Goal: Book appointment/travel/reservation

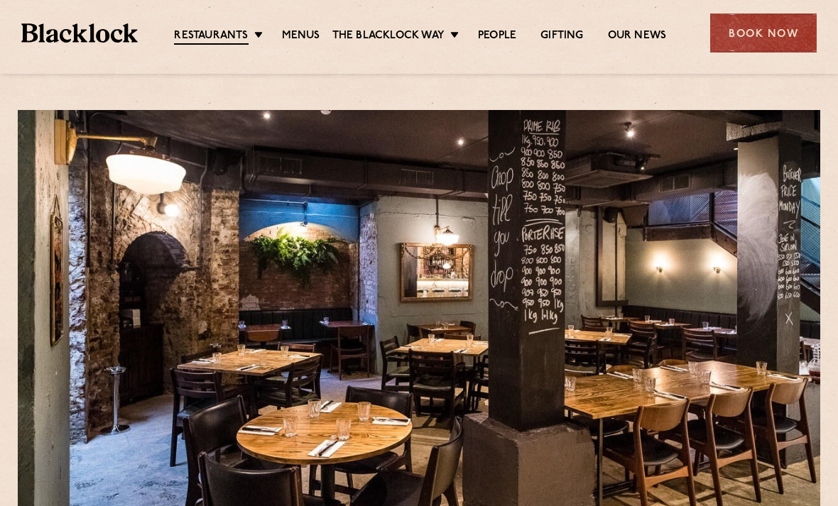
click at [0, 0] on link "Shoreditch" at bounding box center [0, 0] width 0 height 0
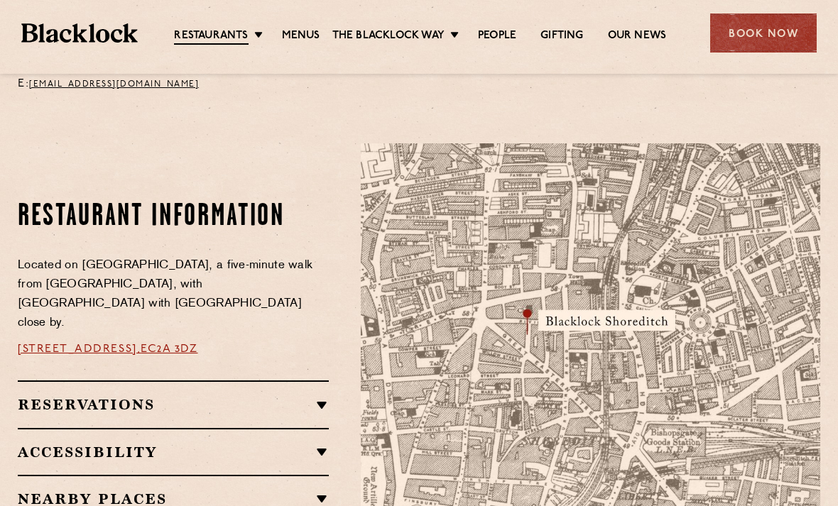
scroll to position [691, 0]
click at [0, 0] on link "City" at bounding box center [0, 0] width 0 height 0
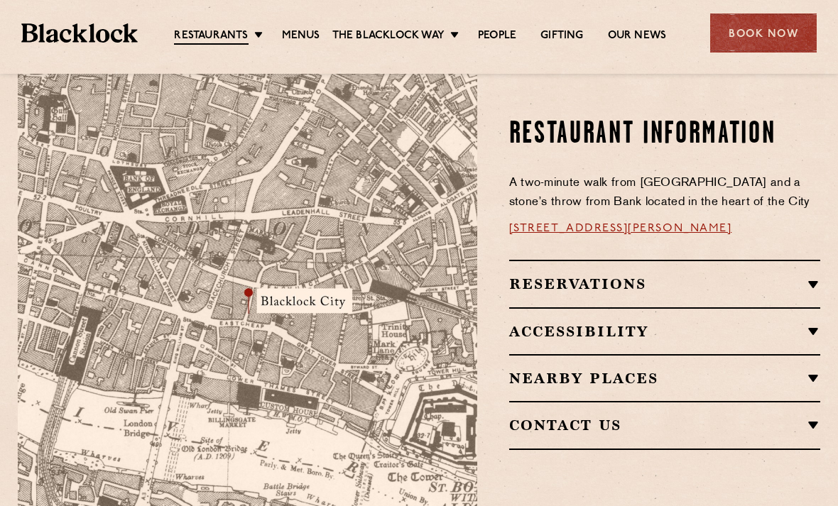
scroll to position [820, 0]
click at [809, 417] on h2 "Contact Us" at bounding box center [664, 425] width 311 height 17
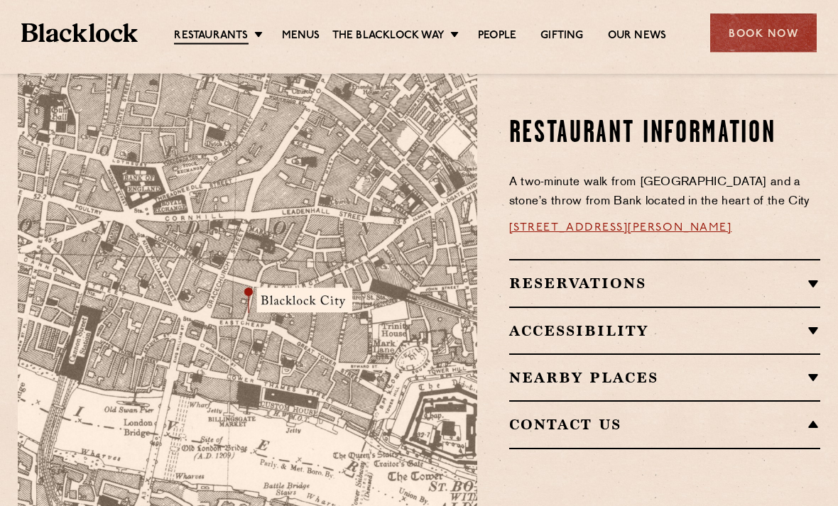
scroll to position [821, 0]
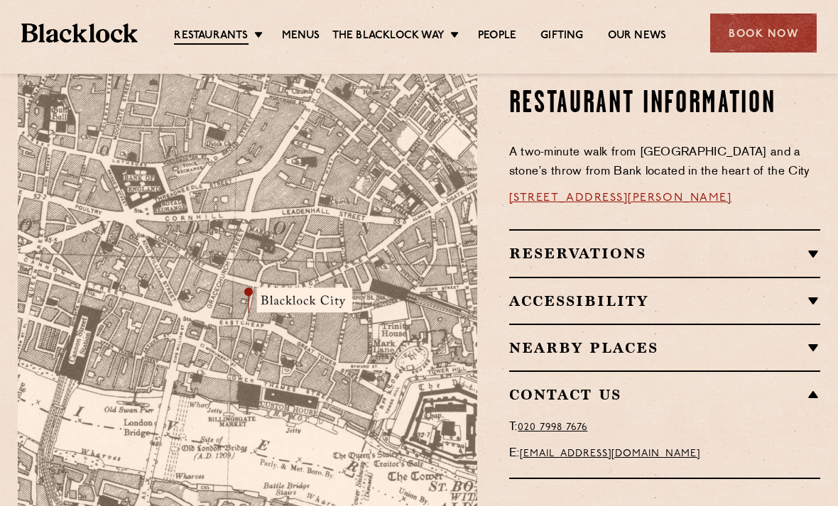
click at [818, 245] on h2 "Reservations" at bounding box center [664, 253] width 311 height 17
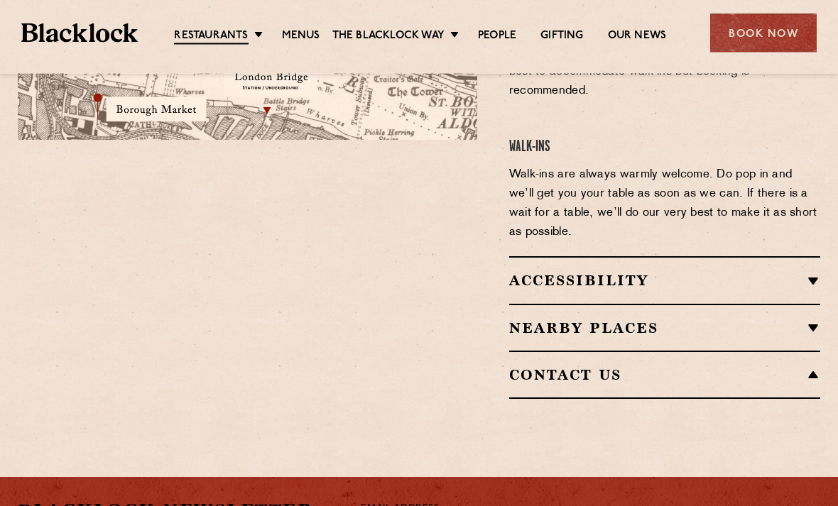
scroll to position [1205, 0]
click at [810, 366] on h2 "Contact Us" at bounding box center [664, 374] width 311 height 17
click at [806, 366] on h2 "Contact Us" at bounding box center [664, 374] width 311 height 17
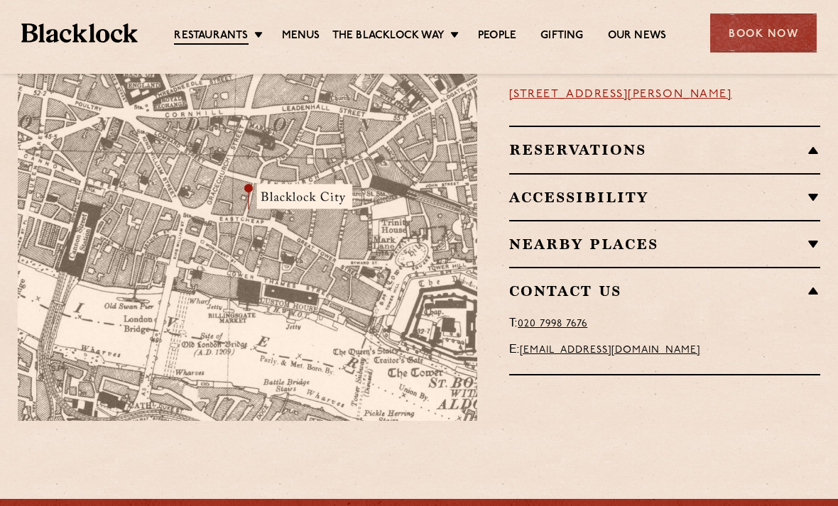
scroll to position [923, 0]
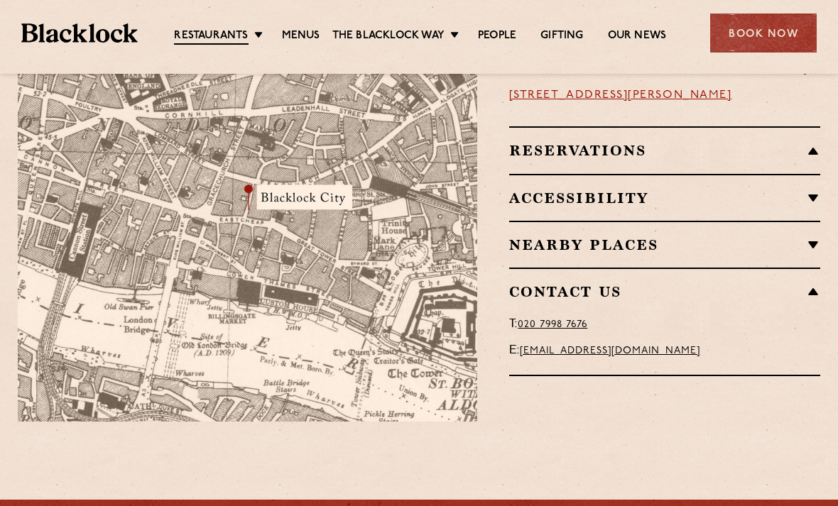
click at [0, 0] on link "Soho" at bounding box center [0, 0] width 0 height 0
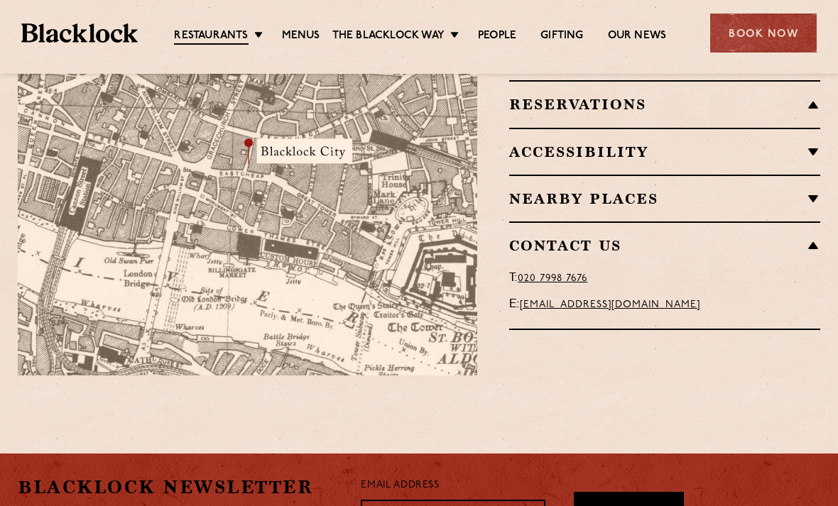
click at [0, 0] on link "Shoreditch" at bounding box center [0, 0] width 0 height 0
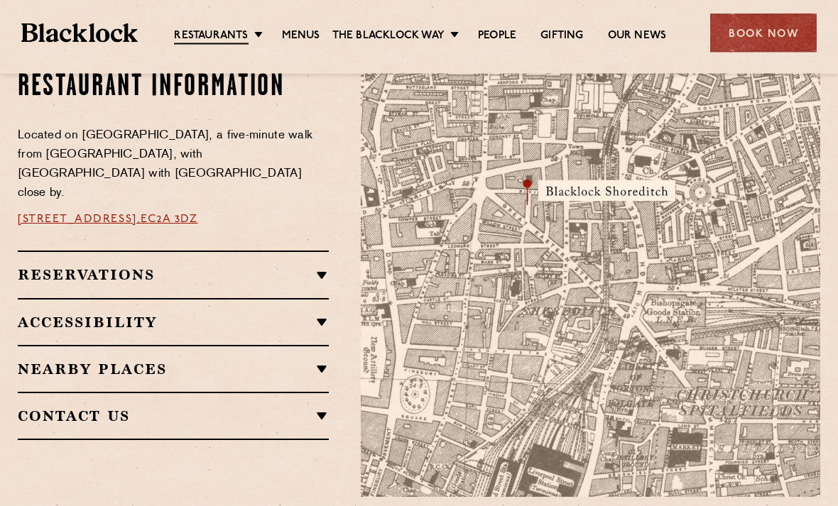
scroll to position [818, 0]
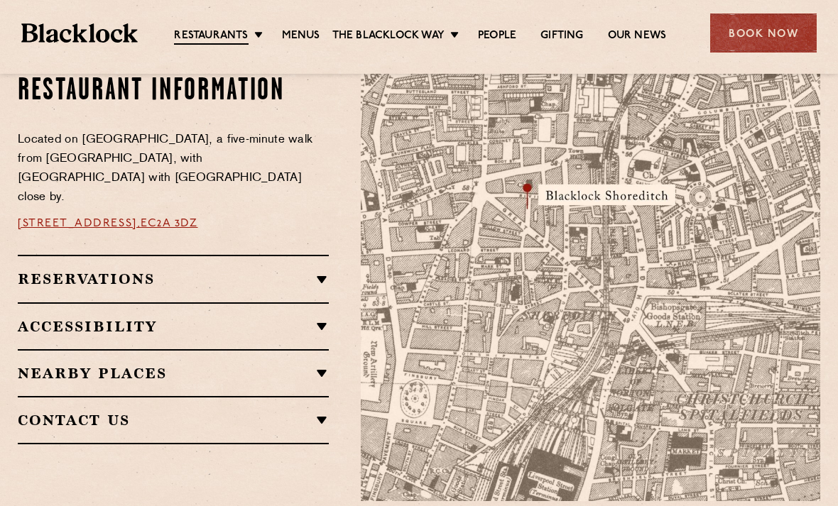
click at [323, 412] on h2 "Contact Us" at bounding box center [173, 420] width 311 height 17
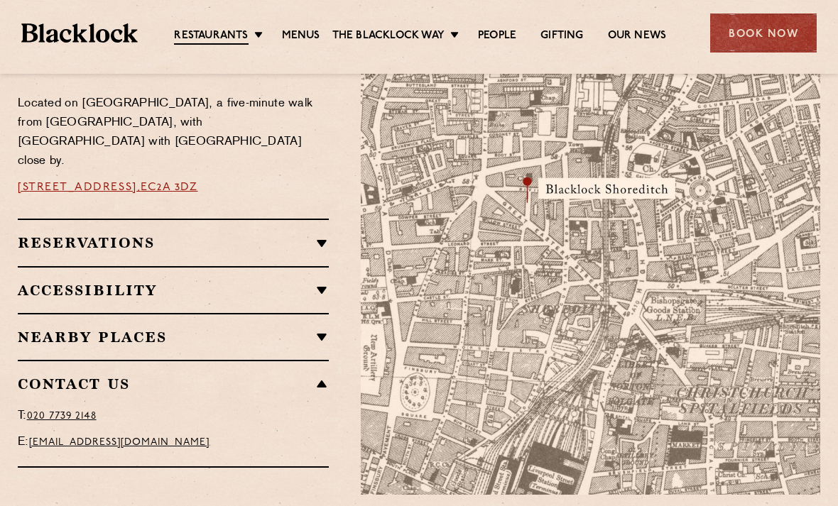
scroll to position [823, 0]
click at [320, 329] on h2 "Nearby Places" at bounding box center [173, 337] width 311 height 17
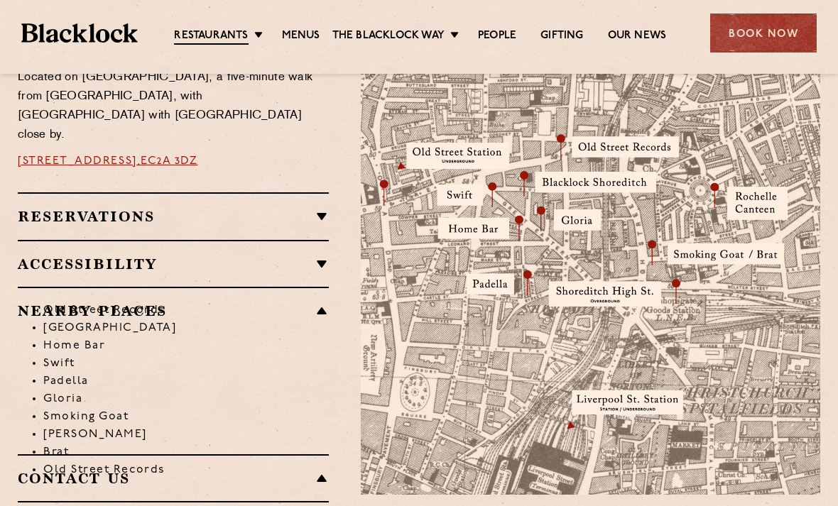
click at [319, 302] on li "Old Street Records" at bounding box center [185, 311] width 285 height 18
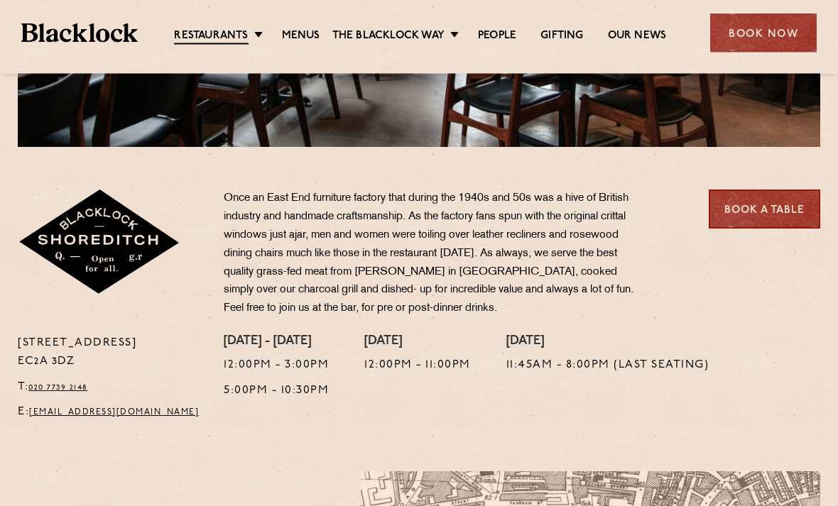
scroll to position [365, 0]
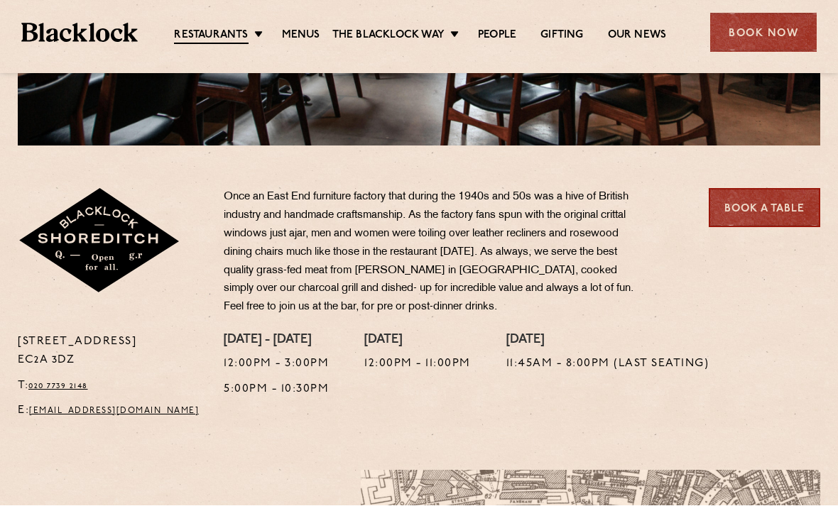
click at [780, 203] on link "Book a Table" at bounding box center [763, 208] width 111 height 39
